Goal: Transaction & Acquisition: Subscribe to service/newsletter

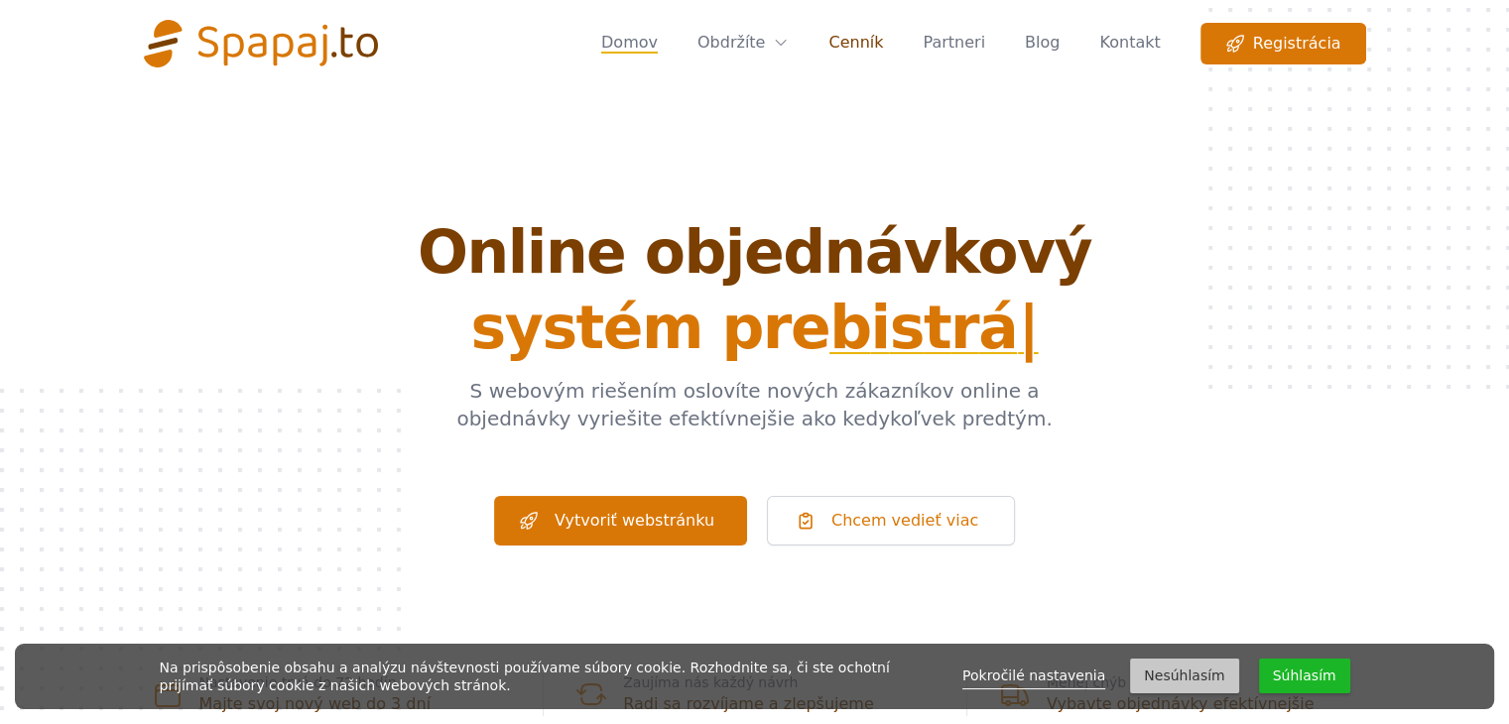
click at [873, 49] on link "Cenník" at bounding box center [855, 44] width 55 height 42
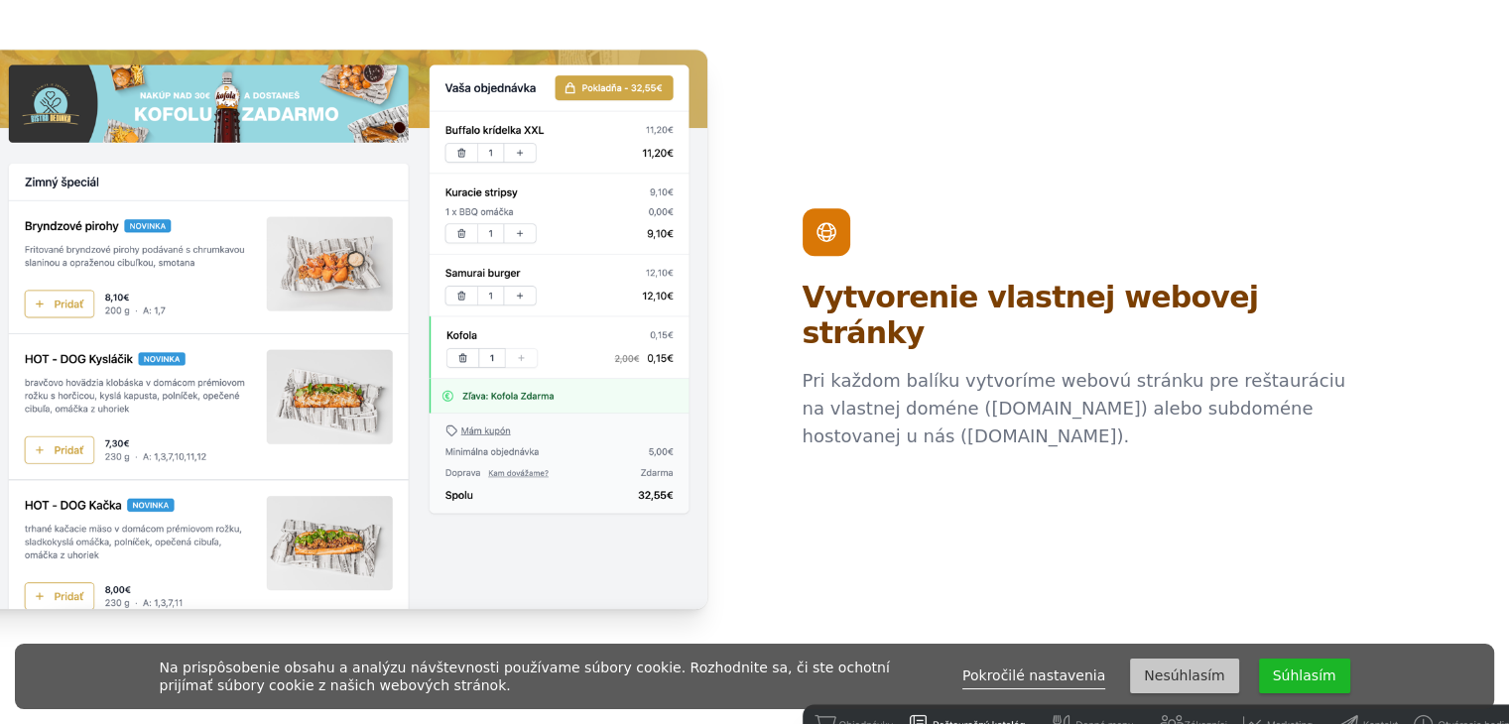
scroll to position [1191, 0]
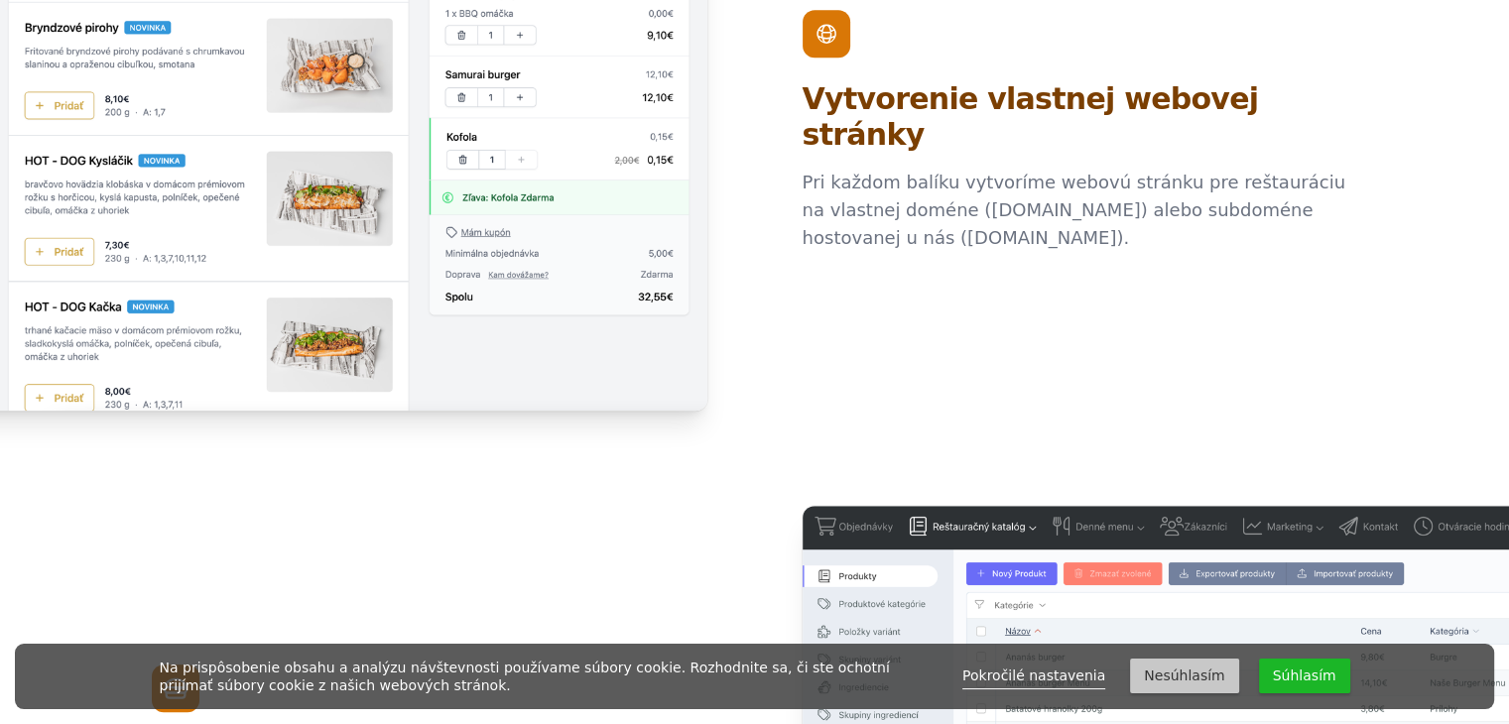
click at [1312, 673] on button "Súhlasím" at bounding box center [1304, 676] width 91 height 35
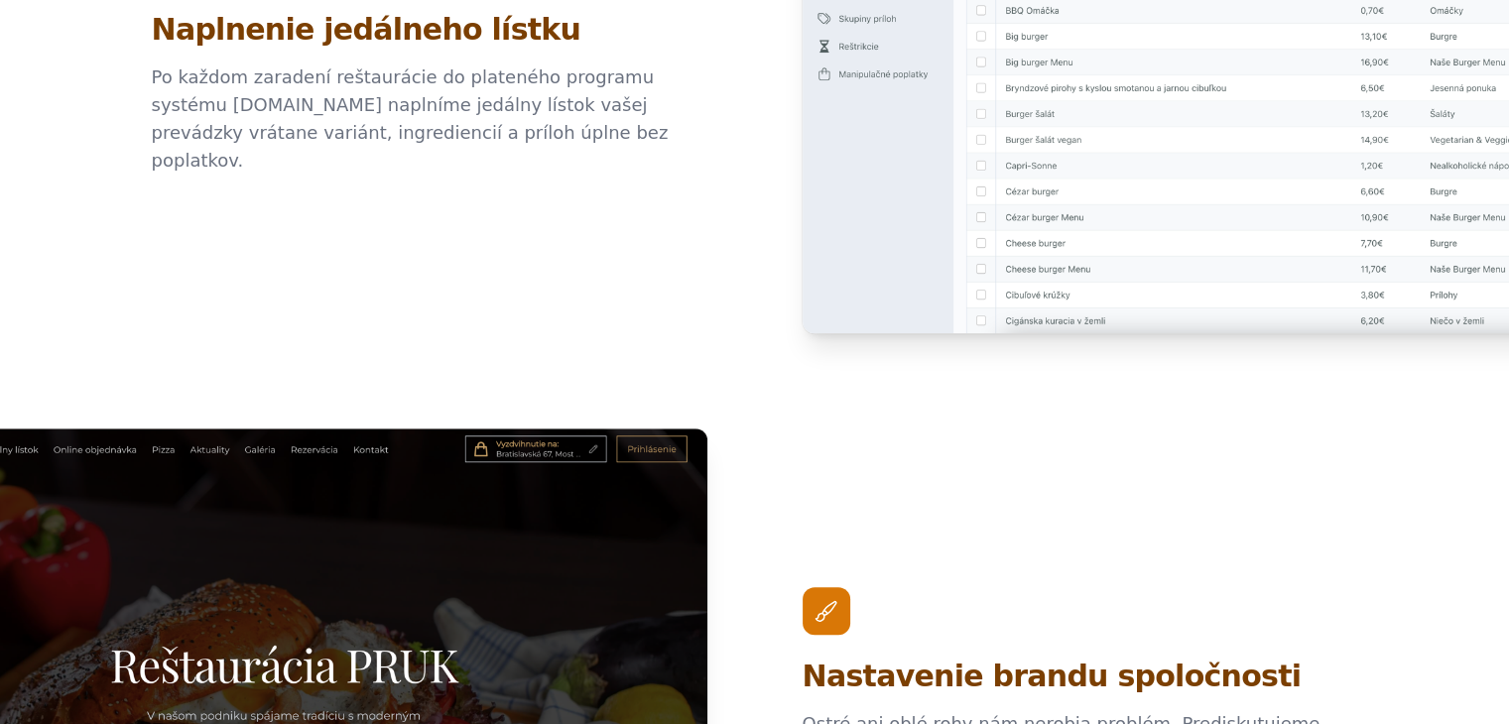
scroll to position [1687, 0]
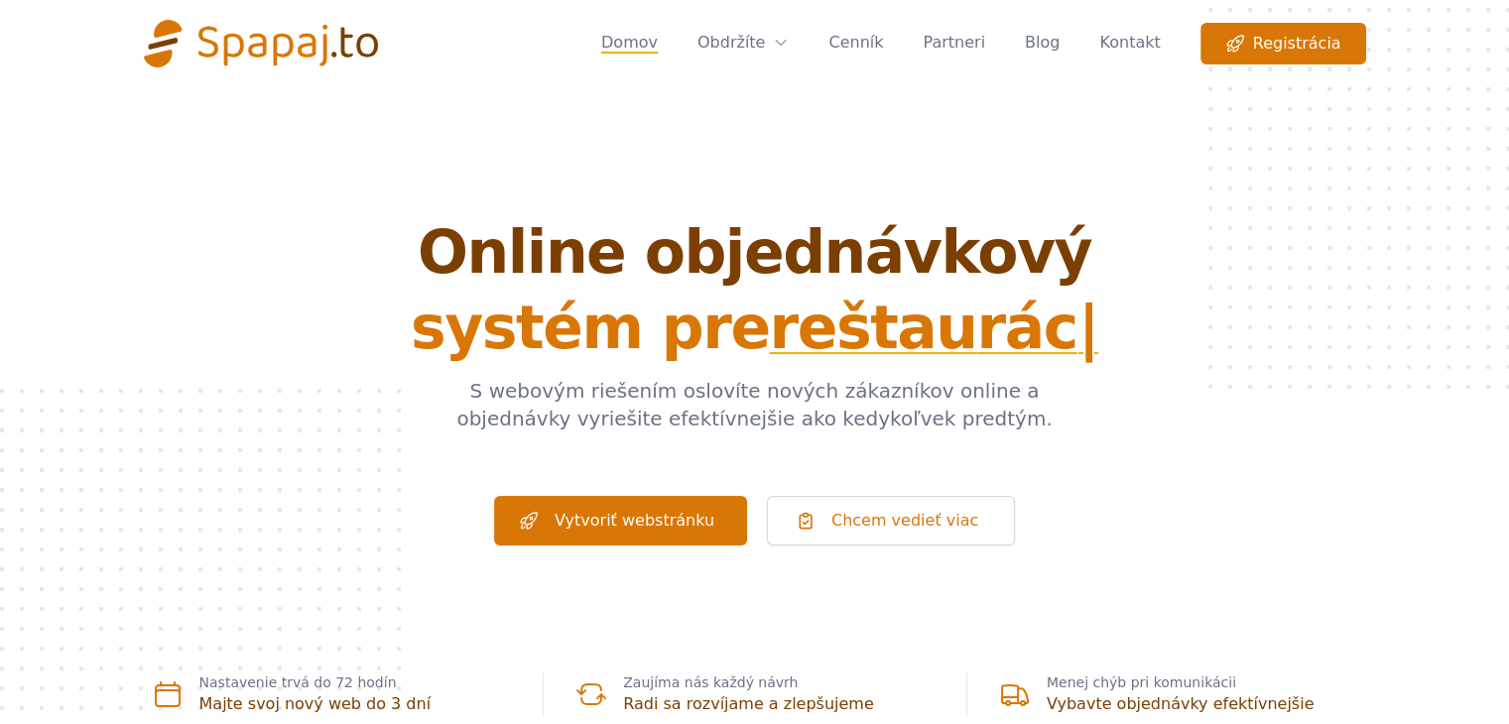
scroll to position [198, 0]
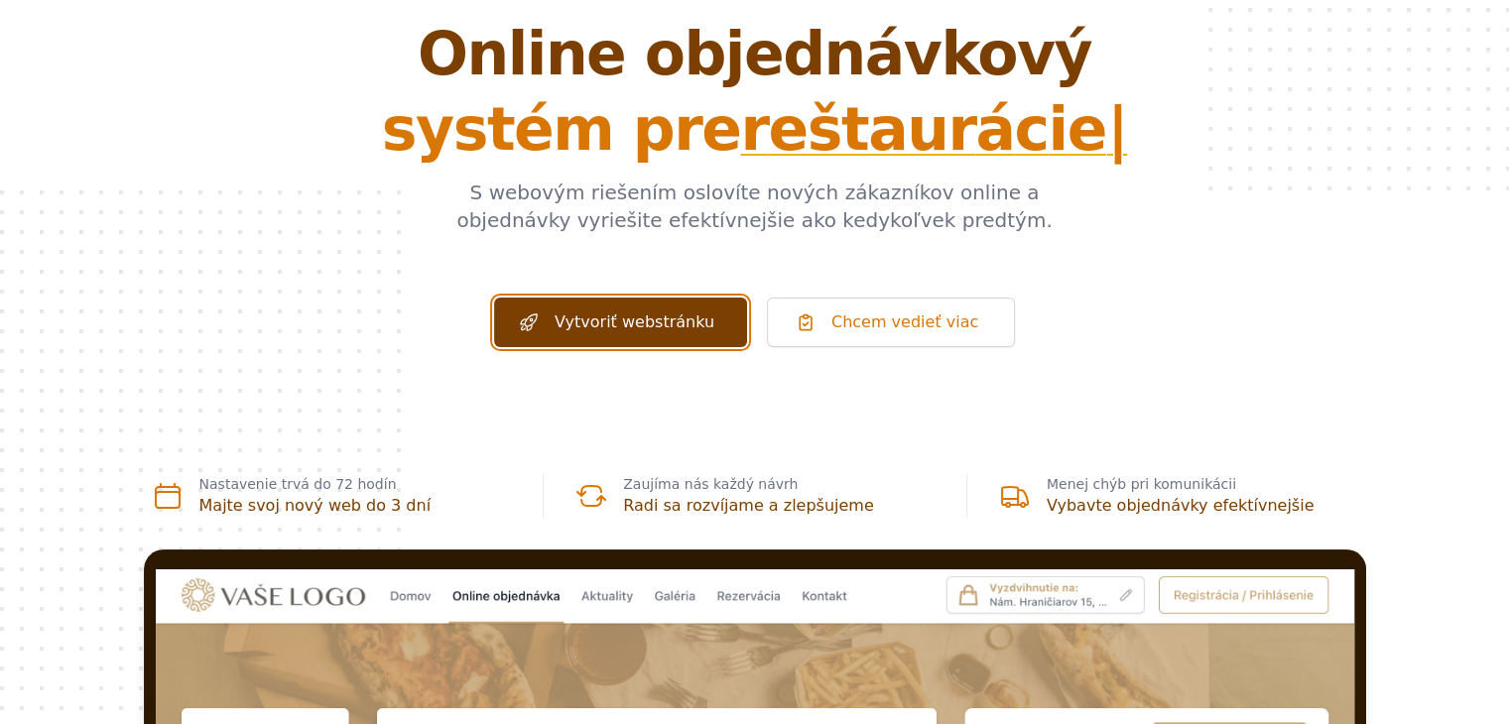
click at [649, 334] on link "Vytvoriť webstránku" at bounding box center [620, 323] width 253 height 50
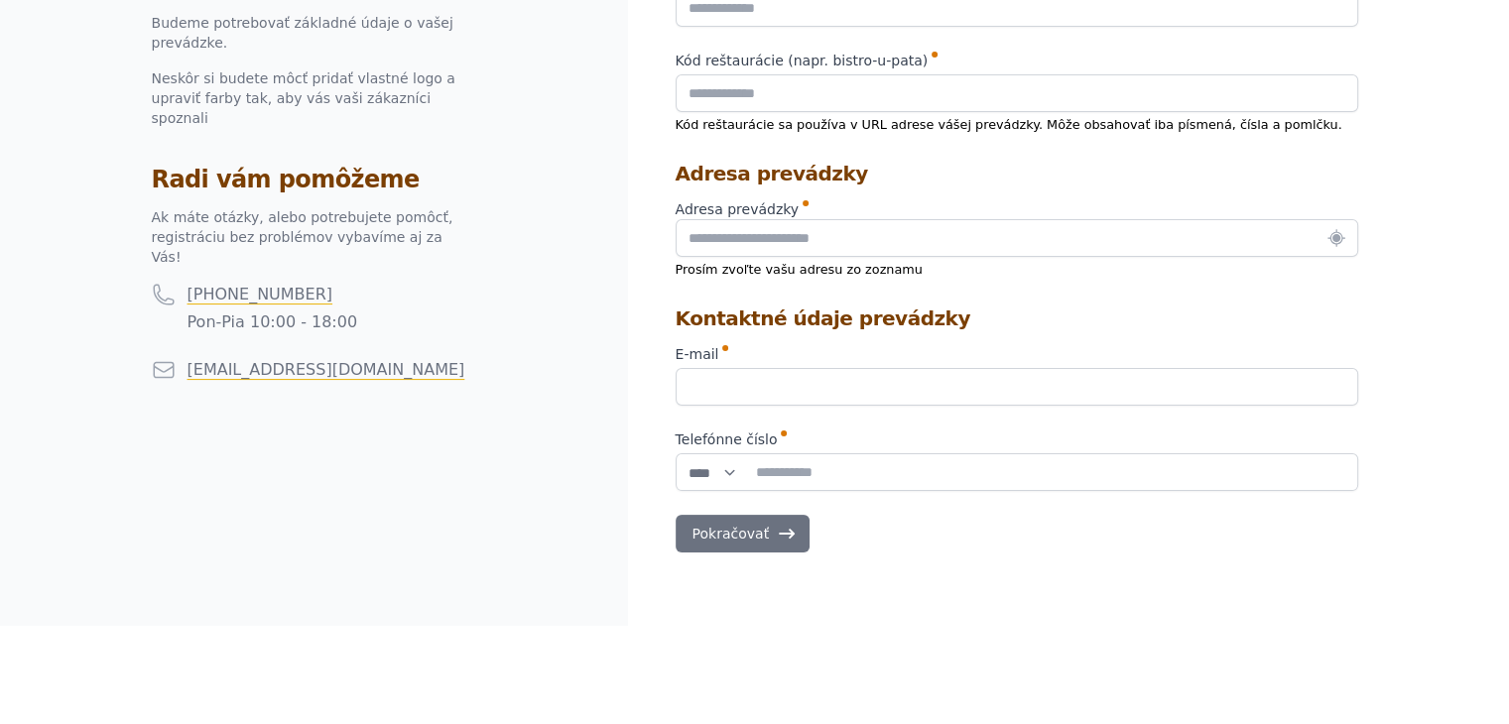
scroll to position [99, 0]
